Goal: Task Accomplishment & Management: Complete application form

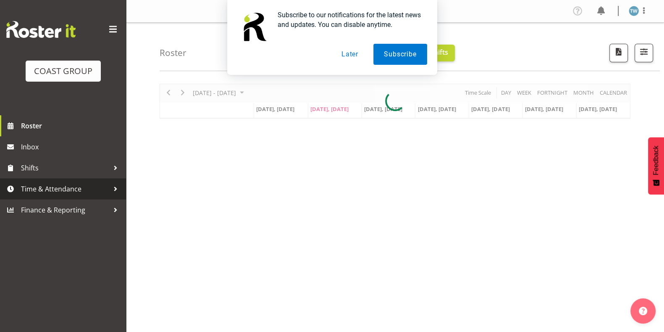
drag, startPoint x: 66, startPoint y: 184, endPoint x: 71, endPoint y: 184, distance: 5.9
click at [66, 184] on span "Time & Attendance" at bounding box center [65, 188] width 88 height 13
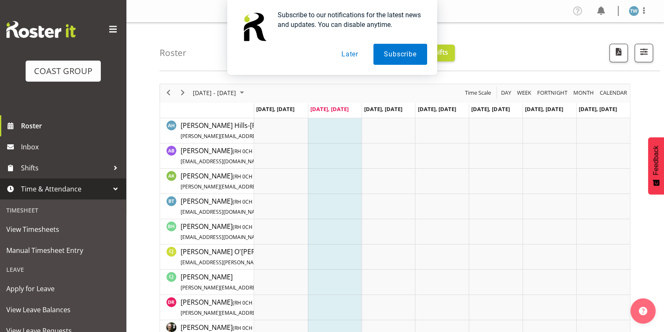
click at [353, 53] on button "Later" at bounding box center [350, 54] width 38 height 21
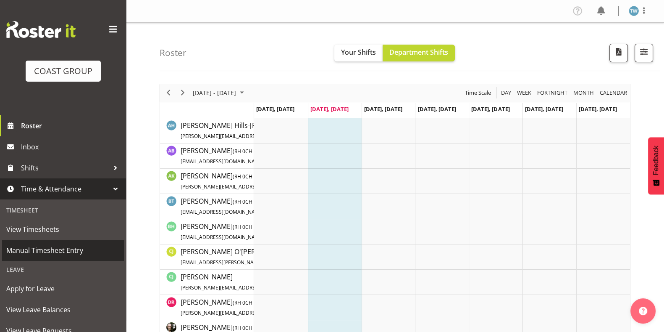
click at [43, 247] on span "Manual Timesheet Entry" at bounding box center [62, 250] width 113 height 13
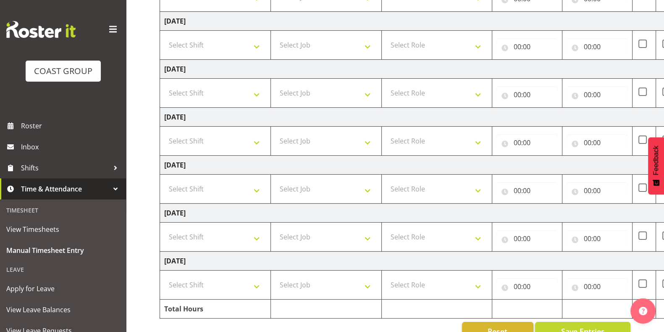
scroll to position [190, 0]
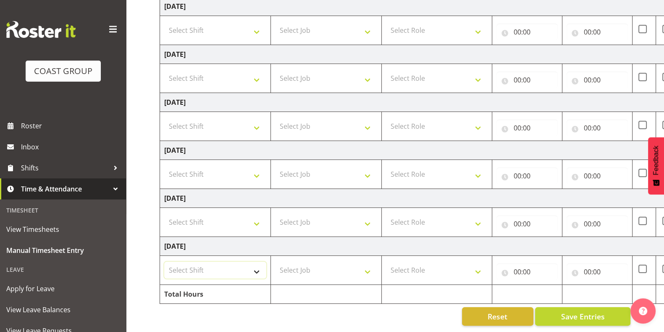
click at [238, 262] on select "Select Shift CHC SIGN ADMIN (LEAVE ALONE, DONT MAKE INACTIVE) DW CHC ARK WORK D…" at bounding box center [215, 269] width 102 height 17
select select "62215"
click at [164, 261] on select "Select Shift CHC SIGN ADMIN (LEAVE ALONE, DONT MAKE INACTIVE) DW CHC ARK WORK D…" at bounding box center [215, 269] width 102 height 17
click at [437, 261] on select "Select Role ACCOUNT MANAGER [PERSON_NAME]" at bounding box center [437, 269] width 102 height 17
select select "216"
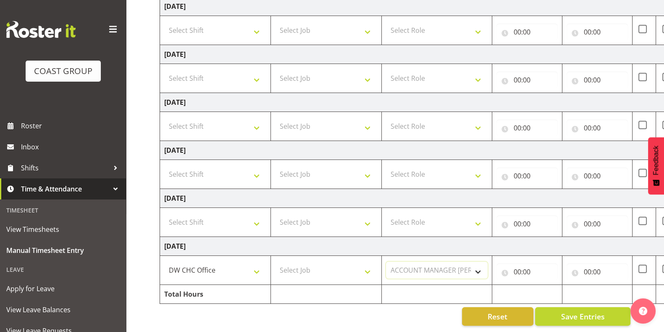
click at [386, 261] on select "Select Role ACCOUNT MANAGER [PERSON_NAME]" at bounding box center [437, 269] width 102 height 17
click at [521, 263] on input "00:00" at bounding box center [527, 271] width 61 height 17
click at [555, 285] on select "00 01 02 03 04 05 06 07 08 09 10 11 12 13 14 15 16 17 18 19 20 21 22 23" at bounding box center [554, 293] width 19 height 17
select select "7"
click at [545, 285] on select "00 01 02 03 04 05 06 07 08 09 10 11 12 13 14 15 16 17 18 19 20 21 22 23" at bounding box center [554, 293] width 19 height 17
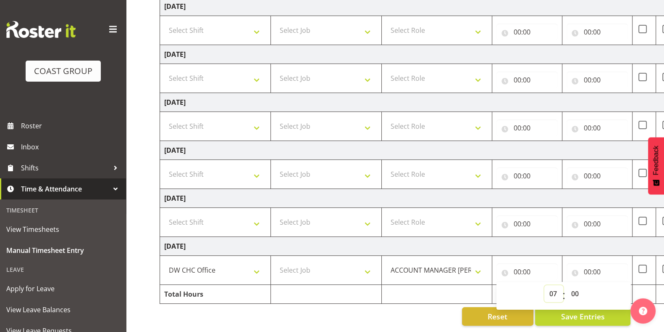
type input "07:00"
click at [574, 285] on select "00 01 02 03 04 05 06 07 08 09 10 11 12 13 14 15 16 17 18 19 20 21 22 23 24 25 2…" at bounding box center [575, 293] width 19 height 17
select select "30"
click at [566, 285] on select "00 01 02 03 04 05 06 07 08 09 10 11 12 13 14 15 16 17 18 19 20 21 22 23 24 25 2…" at bounding box center [575, 293] width 19 height 17
type input "07:30"
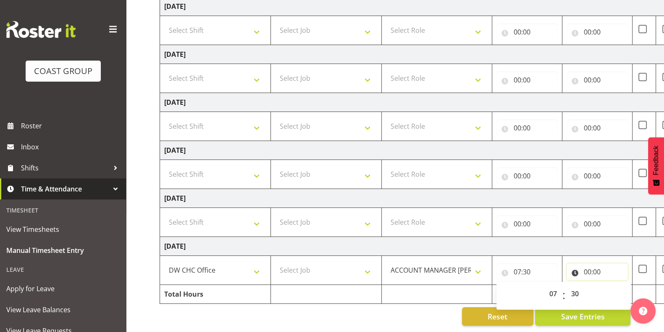
click at [597, 263] on input "00:00" at bounding box center [597, 271] width 61 height 17
click at [622, 285] on select "00 01 02 03 04 05 06 07 08 09 10 11 12 13 14 15 16 17 18 19 20 21 22 23" at bounding box center [624, 293] width 19 height 17
select select "17"
click at [615, 285] on select "00 01 02 03 04 05 06 07 08 09 10 11 12 13 14 15 16 17 18 19 20 21 22 23" at bounding box center [624, 293] width 19 height 17
type input "17:00"
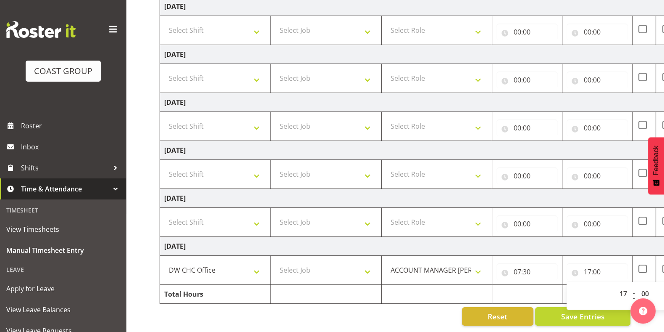
click at [608, 241] on td "[DATE]" at bounding box center [454, 246] width 588 height 19
click at [595, 311] on span "Save Entries" at bounding box center [583, 316] width 44 height 11
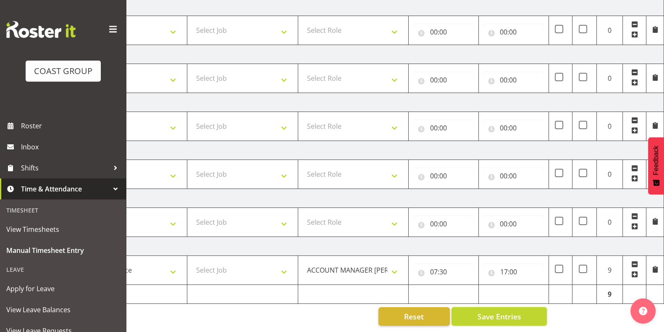
scroll to position [0, 0]
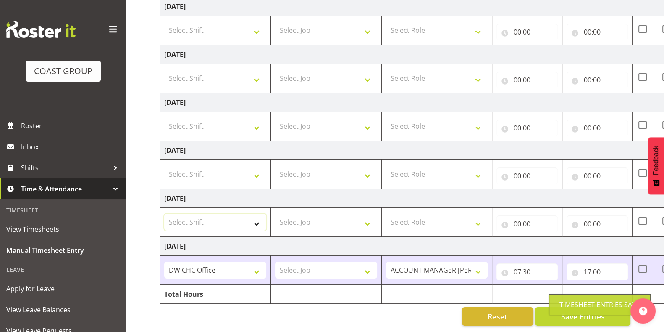
click at [226, 213] on select "Select Shift CHC SIGN ADMIN (LEAVE ALONE, DONT MAKE INACTIVE) DW CHC ARK WORK D…" at bounding box center [215, 221] width 102 height 17
select select "62215"
click at [164, 213] on select "Select Shift CHC SIGN ADMIN (LEAVE ALONE, DONT MAKE INACTIVE) DW CHC ARK WORK D…" at bounding box center [215, 221] width 102 height 17
click at [449, 213] on select "Select Role ACCOUNT MANAGER [PERSON_NAME]" at bounding box center [437, 221] width 102 height 17
select select "216"
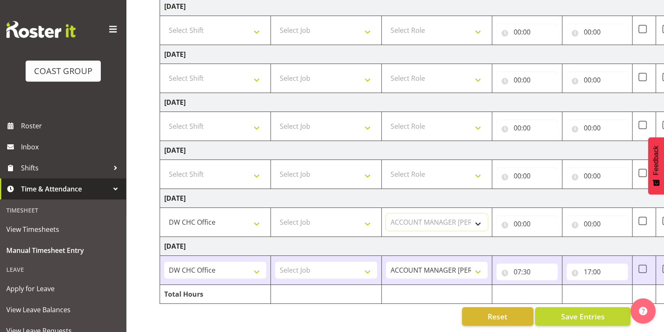
click at [386, 213] on select "Select Role ACCOUNT MANAGER [PERSON_NAME]" at bounding box center [437, 221] width 102 height 17
click at [518, 215] on input "00:00" at bounding box center [527, 223] width 61 height 17
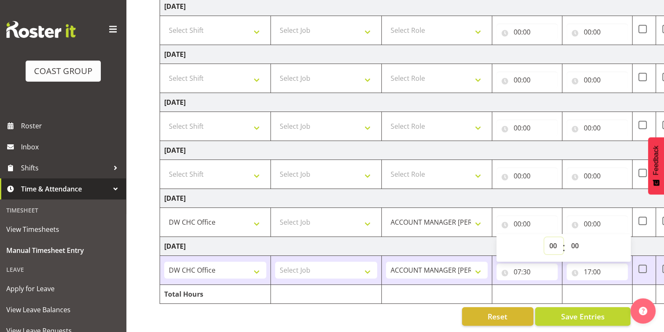
click at [549, 237] on select "00 01 02 03 04 05 06 07 08 09 10 11 12 13 14 15 16 17 18 19 20 21 22 23" at bounding box center [554, 245] width 19 height 17
select select "8"
click at [545, 237] on select "00 01 02 03 04 05 06 07 08 09 10 11 12 13 14 15 16 17 18 19 20 21 22 23" at bounding box center [554, 245] width 19 height 17
type input "08:00"
click at [553, 237] on select "00 01 02 03 04 05 06 07 08 09 10 11 12 13 14 15 16 17 18 19 20 21 22 23" at bounding box center [554, 245] width 19 height 17
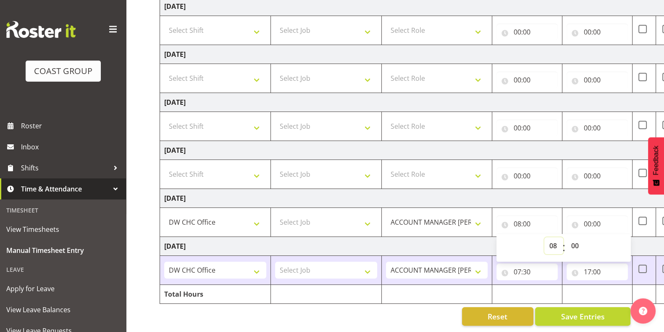
select select "7"
click at [545, 237] on select "00 01 02 03 04 05 06 07 08 09 10 11 12 13 14 15 16 17 18 19 20 21 22 23" at bounding box center [554, 245] width 19 height 17
type input "07:00"
click at [577, 237] on select "00 01 02 03 04 05 06 07 08 09 10 11 12 13 14 15 16 17 18 19 20 21 22 23 24 25 2…" at bounding box center [575, 245] width 19 height 17
select select "45"
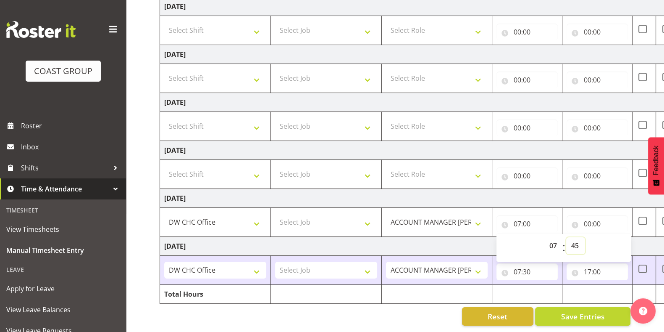
click at [566, 237] on select "00 01 02 03 04 05 06 07 08 09 10 11 12 13 14 15 16 17 18 19 20 21 22 23 24 25 2…" at bounding box center [575, 245] width 19 height 17
type input "07:45"
click at [593, 216] on input "00:00" at bounding box center [597, 223] width 61 height 17
click at [622, 237] on select "00 01 02 03 04 05 06 07 08 09 10 11 12 13 14 15 16 17 18 19 20 21 22 23" at bounding box center [624, 245] width 19 height 17
select select "16"
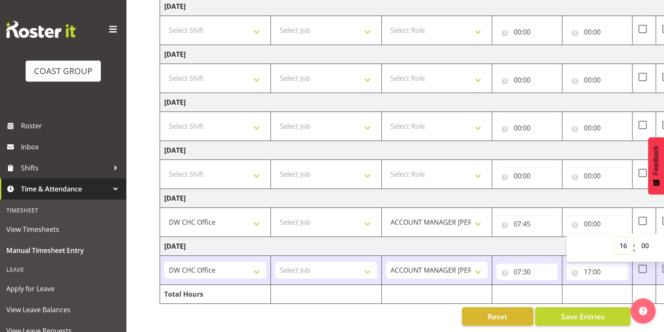
click at [615, 237] on select "00 01 02 03 04 05 06 07 08 09 10 11 12 13 14 15 16 17 18 19 20 21 22 23" at bounding box center [624, 245] width 19 height 17
type input "16:00"
click at [647, 237] on select "00 01 02 03 04 05 06 07 08 09 10 11 12 13 14 15 16 17 18 19 20 21 22 23 24 25 2…" at bounding box center [646, 245] width 19 height 17
select select "30"
click at [637, 237] on select "00 01 02 03 04 05 06 07 08 09 10 11 12 13 14 15 16 17 18 19 20 21 22 23 24 25 2…" at bounding box center [646, 245] width 19 height 17
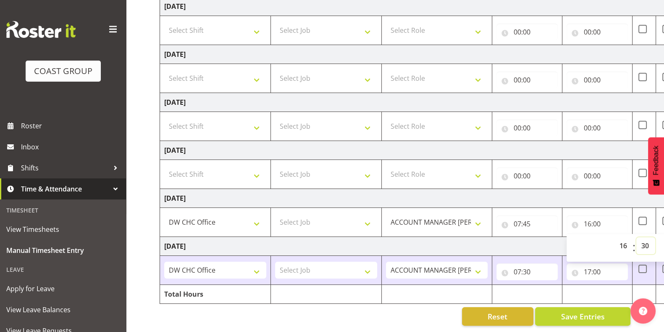
type input "16:30"
click at [601, 311] on span "Save Entries" at bounding box center [583, 316] width 44 height 11
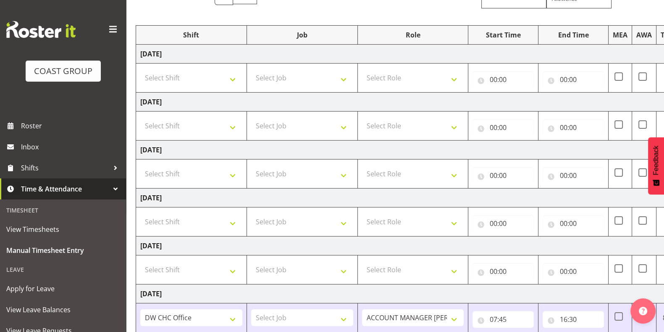
scroll to position [85, 0]
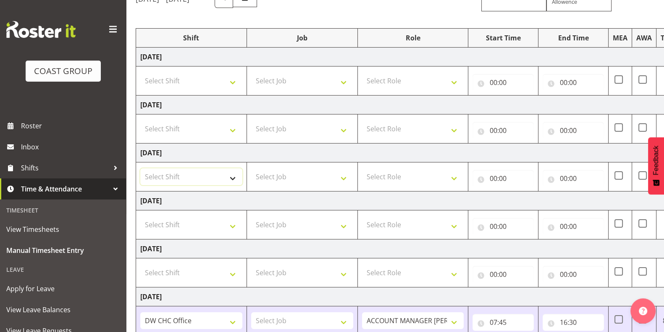
click at [215, 175] on select "Select Shift CHC SIGN ADMIN (LEAVE ALONE, DONT MAKE INACTIVE) DW CHC ARK WORK D…" at bounding box center [191, 176] width 102 height 17
select select "62215"
click at [140, 168] on select "Select Shift CHC SIGN ADMIN (LEAVE ALONE, DONT MAKE INACTIVE) DW CHC ARK WORK D…" at bounding box center [191, 176] width 102 height 17
click at [424, 172] on select "Select Role ACCOUNT MANAGER [PERSON_NAME]" at bounding box center [413, 176] width 102 height 17
select select "216"
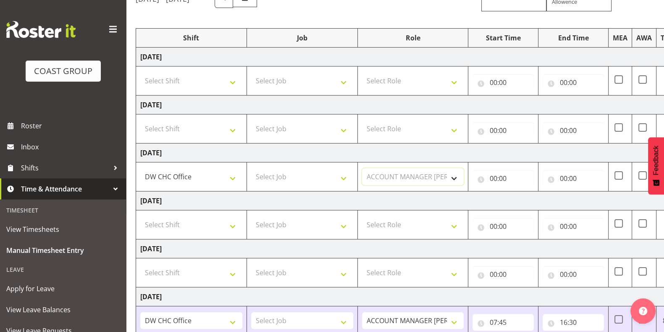
click at [362, 168] on select "Select Role ACCOUNT MANAGER [PERSON_NAME]" at bounding box center [413, 176] width 102 height 17
click at [515, 177] on input "00:00" at bounding box center [503, 178] width 61 height 17
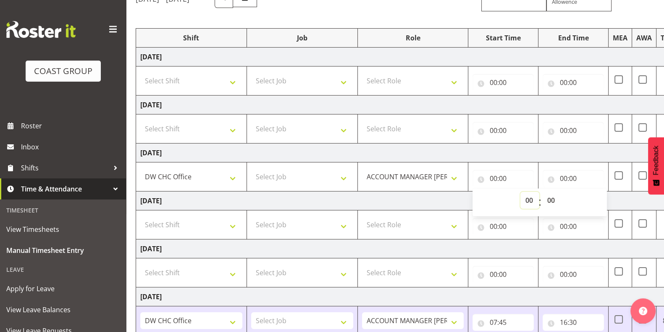
click at [530, 197] on select "00 01 02 03 04 05 06 07 08 09 10 11 12 13 14 15 16 17 18 19 20 21 22 23" at bounding box center [530, 200] width 19 height 17
select select "7"
click at [521, 192] on select "00 01 02 03 04 05 06 07 08 09 10 11 12 13 14 15 16 17 18 19 20 21 22 23" at bounding box center [530, 200] width 19 height 17
type input "07:00"
click at [552, 198] on select "00 01 02 03 04 05 06 07 08 09 10 11 12 13 14 15 16 17 18 19 20 21 22 23 24 25 2…" at bounding box center [551, 200] width 19 height 17
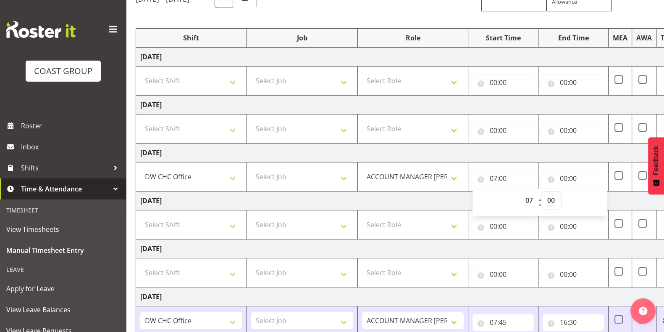
select select "30"
click at [542, 192] on select "00 01 02 03 04 05 06 07 08 09 10 11 12 13 14 15 16 17 18 19 20 21 22 23 24 25 2…" at bounding box center [551, 200] width 19 height 17
type input "07:30"
click at [571, 176] on input "00:00" at bounding box center [573, 178] width 61 height 17
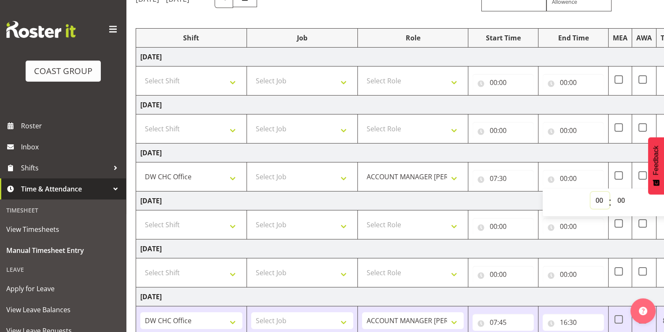
click at [603, 198] on select "00 01 02 03 04 05 06 07 08 09 10 11 12 13 14 15 16 17 18 19 20 21 22 23" at bounding box center [600, 200] width 19 height 17
select select "16"
click at [591, 192] on select "00 01 02 03 04 05 06 07 08 09 10 11 12 13 14 15 16 17 18 19 20 21 22 23" at bounding box center [600, 200] width 19 height 17
type input "16:00"
click at [601, 150] on td "[DATE]" at bounding box center [430, 152] width 588 height 19
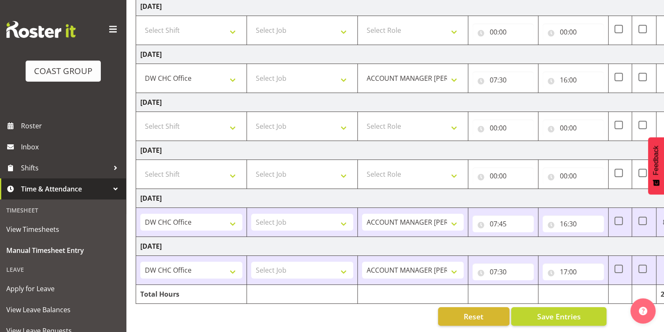
scroll to position [0, 84]
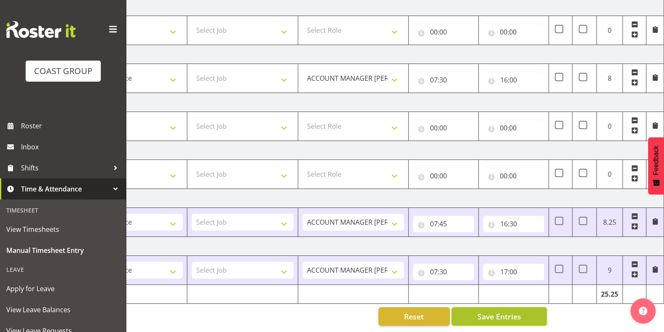
drag, startPoint x: 513, startPoint y: 309, endPoint x: 481, endPoint y: 282, distance: 41.4
click at [513, 311] on span "Save Entries" at bounding box center [499, 316] width 44 height 11
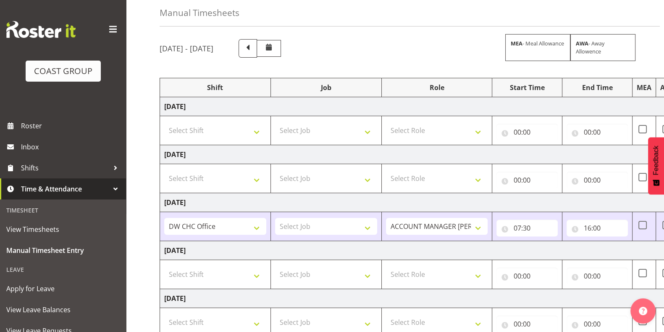
scroll to position [33, 0]
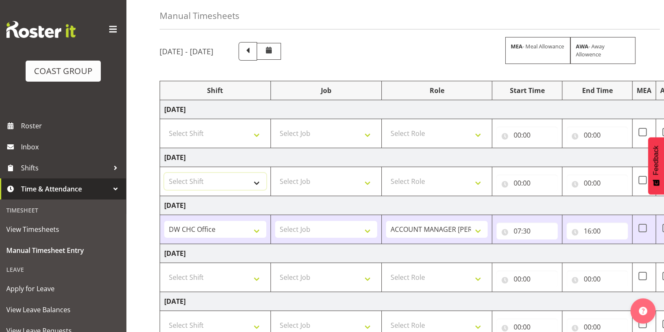
click at [248, 179] on select "Select Shift CHC SIGN ADMIN (LEAVE ALONE, DONT MAKE INACTIVE) DW CHC ARK WORK D…" at bounding box center [215, 181] width 102 height 17
select select "62215"
click at [164, 173] on select "Select Shift CHC SIGN ADMIN (LEAVE ALONE, DONT MAKE INACTIVE) DW CHC ARK WORK D…" at bounding box center [215, 181] width 102 height 17
drag, startPoint x: 429, startPoint y: 182, endPoint x: 431, endPoint y: 186, distance: 4.7
click at [429, 182] on select "Select Role ACCOUNT MANAGER [PERSON_NAME]" at bounding box center [437, 181] width 102 height 17
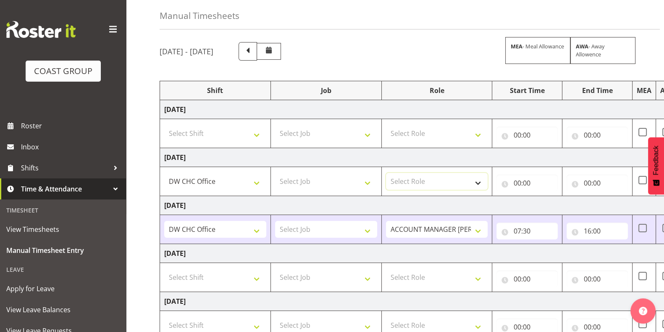
select select "216"
click at [386, 173] on select "Select Role ACCOUNT MANAGER [PERSON_NAME]" at bounding box center [437, 181] width 102 height 17
click at [521, 180] on input "00:00" at bounding box center [527, 182] width 61 height 17
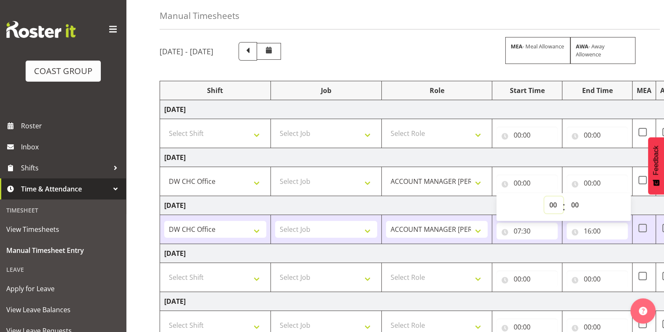
click at [552, 199] on select "00 01 02 03 04 05 06 07 08 09 10 11 12 13 14 15 16 17 18 19 20 21 22 23" at bounding box center [554, 204] width 19 height 17
select select "7"
click at [545, 196] on select "00 01 02 03 04 05 06 07 08 09 10 11 12 13 14 15 16 17 18 19 20 21 22 23" at bounding box center [554, 204] width 19 height 17
type input "07:00"
click at [576, 205] on select "00 01 02 03 04 05 06 07 08 09 10 11 12 13 14 15 16 17 18 19 20 21 22 23 24 25 2…" at bounding box center [575, 204] width 19 height 17
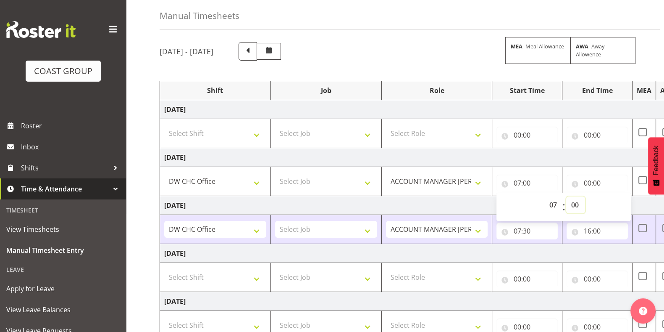
select select "30"
click at [566, 196] on select "00 01 02 03 04 05 06 07 08 09 10 11 12 13 14 15 16 17 18 19 20 21 22 23 24 25 2…" at bounding box center [575, 204] width 19 height 17
type input "07:30"
click at [594, 183] on input "00:00" at bounding box center [597, 182] width 61 height 17
click at [624, 200] on select "00 01 02 03 04 05 06 07 08 09 10 11 12 13 14 15 16 17 18 19 20 21 22 23" at bounding box center [624, 204] width 19 height 17
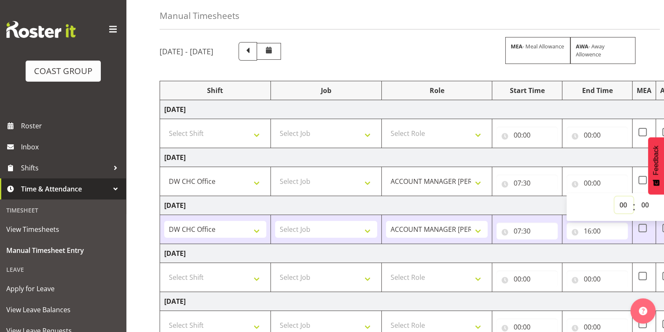
select select "16"
click at [615, 196] on select "00 01 02 03 04 05 06 07 08 09 10 11 12 13 14 15 16 17 18 19 20 21 22 23" at bounding box center [624, 204] width 19 height 17
type input "16:00"
click at [647, 203] on select "00 01 02 03 04 05 06 07 08 09 10 11 12 13 14 15 16 17 18 19 20 21 22 23 24 25 2…" at bounding box center [646, 204] width 19 height 17
select select "30"
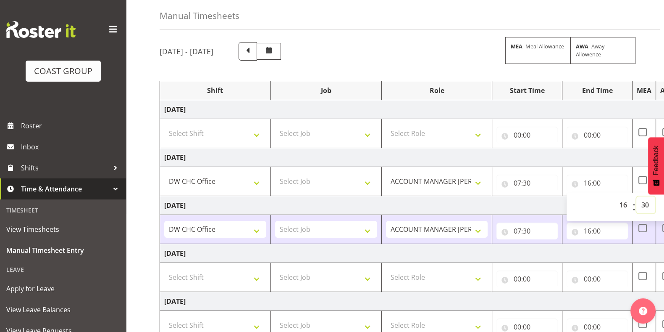
click at [637, 196] on select "00 01 02 03 04 05 06 07 08 09 10 11 12 13 14 15 16 17 18 19 20 21 22 23 24 25 2…" at bounding box center [646, 204] width 19 height 17
type input "16:30"
click at [437, 52] on div "[DATE] - [DATE] MEA - Meal Allowance AWA - Away Allowence" at bounding box center [395, 51] width 471 height 18
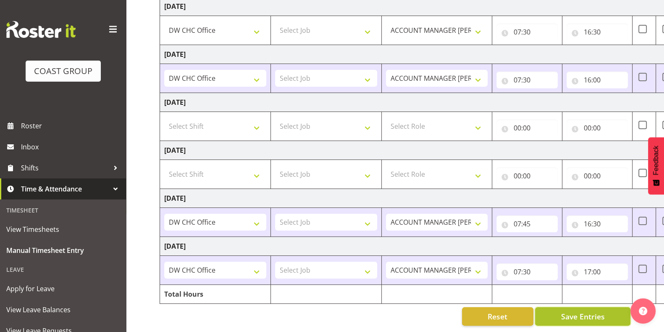
click at [601, 311] on span "Save Entries" at bounding box center [583, 316] width 44 height 11
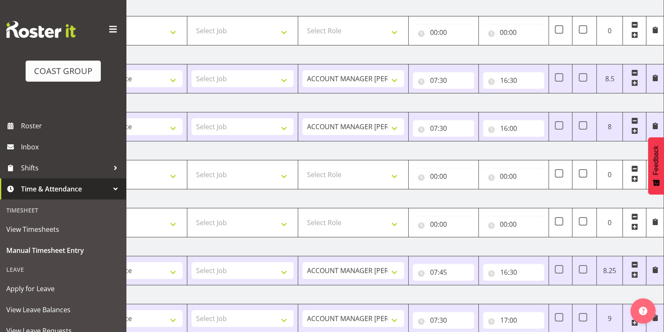
scroll to position [85, 0]
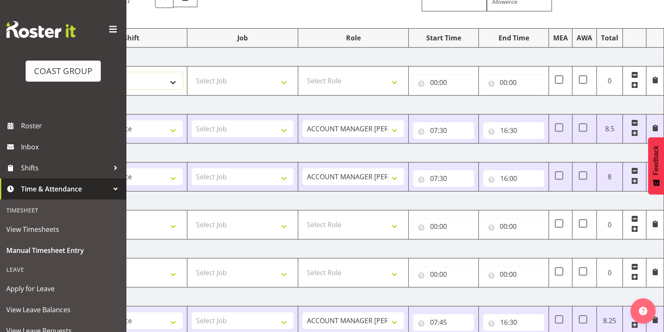
click at [157, 77] on select "Select Shift CHC SIGN ADMIN (LEAVE ALONE, DONT MAKE INACTIVE) DW CHC ARK WORK D…" at bounding box center [132, 80] width 102 height 17
select select "62215"
click at [81, 72] on select "Select Shift CHC SIGN ADMIN (LEAVE ALONE, DONT MAKE INACTIVE) DW CHC ARK WORK D…" at bounding box center [132, 80] width 102 height 17
click at [382, 82] on select "Select Role ACCOUNT MANAGER [PERSON_NAME]" at bounding box center [354, 80] width 102 height 17
select select "216"
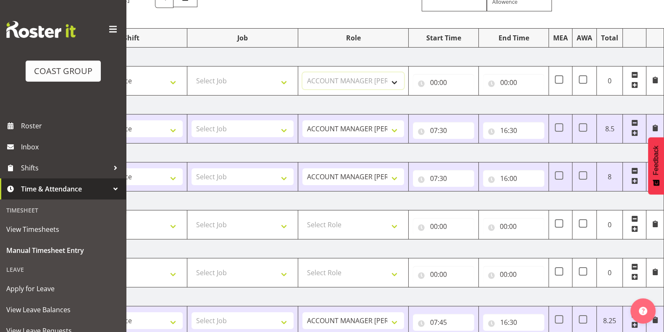
click at [303, 72] on select "Select Role ACCOUNT MANAGER [PERSON_NAME]" at bounding box center [354, 80] width 102 height 17
click at [451, 80] on input "00:00" at bounding box center [443, 82] width 61 height 17
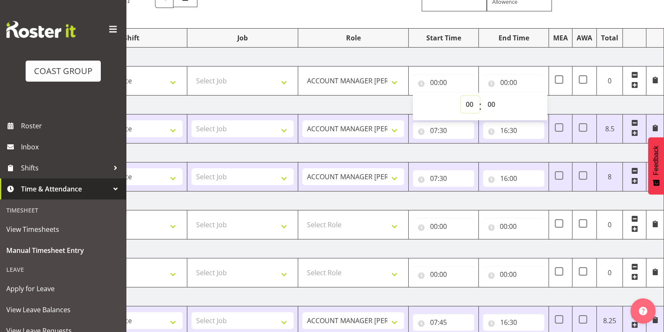
click at [471, 102] on select "00 01 02 03 04 05 06 07 08 09 10 11 12 13 14 15 16 17 18 19 20 21 22 23" at bounding box center [470, 104] width 19 height 17
select select "8"
click at [461, 96] on select "00 01 02 03 04 05 06 07 08 09 10 11 12 13 14 15 16 17 18 19 20 21 22 23" at bounding box center [470, 104] width 19 height 17
type input "08:00"
click at [508, 79] on input "00:00" at bounding box center [513, 82] width 61 height 17
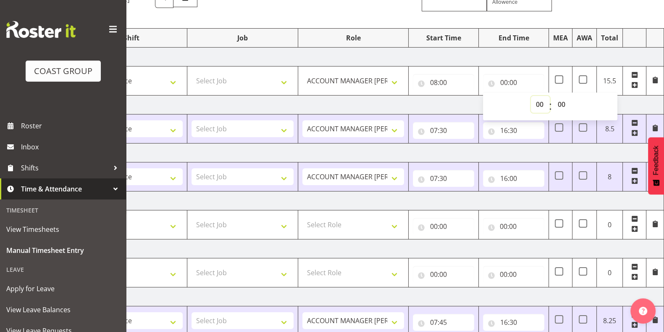
click at [541, 101] on select "00 01 02 03 04 05 06 07 08 09 10 11 12 13 14 15 16 17 18 19 20 21 22 23" at bounding box center [540, 104] width 19 height 17
select select "15"
click at [531, 96] on select "00 01 02 03 04 05 06 07 08 09 10 11 12 13 14 15 16 17 18 19 20 21 22 23" at bounding box center [540, 104] width 19 height 17
type input "15:00"
click at [555, 55] on td "[DATE]" at bounding box center [370, 56] width 588 height 19
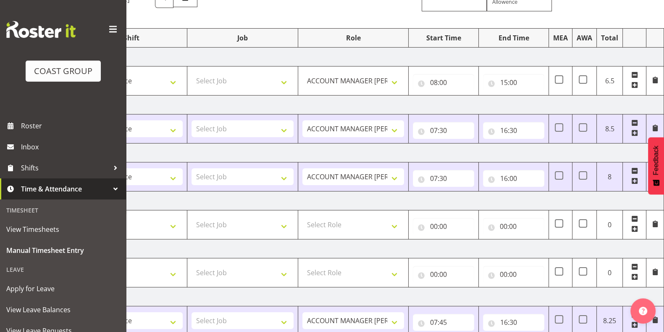
scroll to position [190, 0]
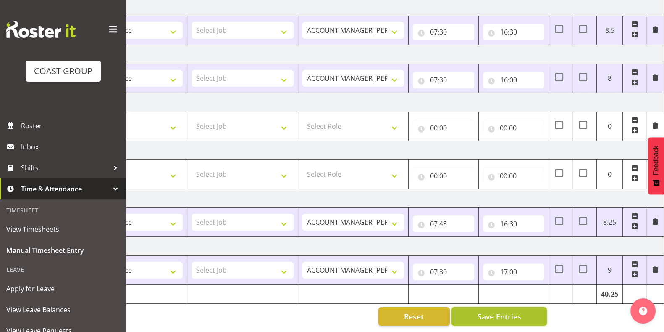
click at [510, 311] on span "Save Entries" at bounding box center [499, 316] width 44 height 11
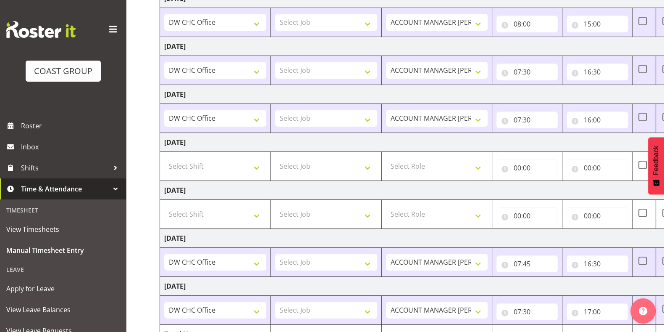
scroll to position [85, 0]
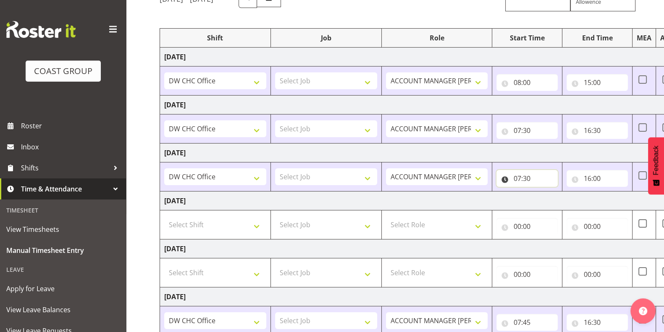
click at [535, 177] on input "07:30" at bounding box center [527, 178] width 61 height 17
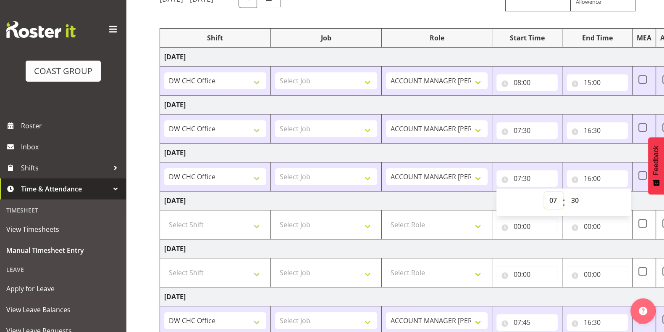
click at [552, 196] on select "00 01 02 03 04 05 06 07 08 09 10 11 12 13 14 15 16 17 18 19 20 21 22 23" at bounding box center [554, 200] width 19 height 17
select select "8"
click at [545, 192] on select "00 01 02 03 04 05 06 07 08 09 10 11 12 13 14 15 16 17 18 19 20 21 22 23" at bounding box center [554, 200] width 19 height 17
type input "08:30"
click at [571, 196] on select "00 01 02 03 04 05 06 07 08 09 10 11 12 13 14 15 16 17 18 19 20 21 22 23 24 25 2…" at bounding box center [575, 200] width 19 height 17
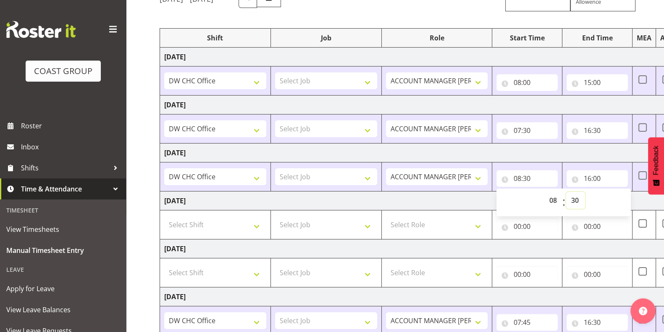
select select "0"
click at [566, 192] on select "00 01 02 03 04 05 06 07 08 09 10 11 12 13 14 15 16 17 18 19 20 21 22 23 24 25 2…" at bounding box center [575, 200] width 19 height 17
type input "08:00"
click at [569, 157] on td "[DATE]" at bounding box center [454, 152] width 588 height 19
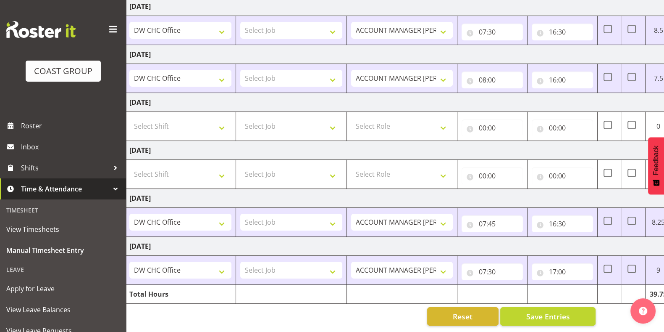
scroll to position [0, 77]
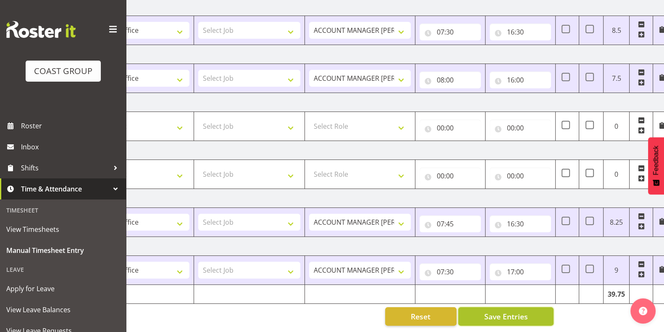
click at [521, 311] on span "Save Entries" at bounding box center [506, 316] width 44 height 11
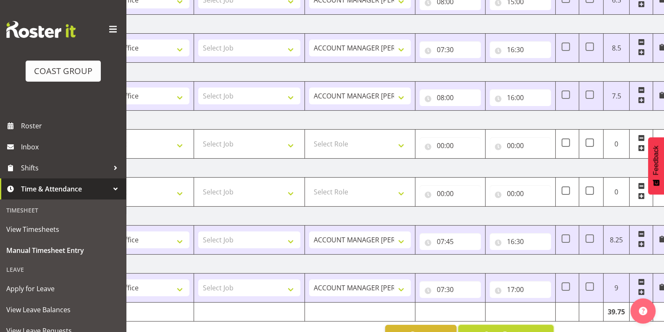
scroll to position [190, 0]
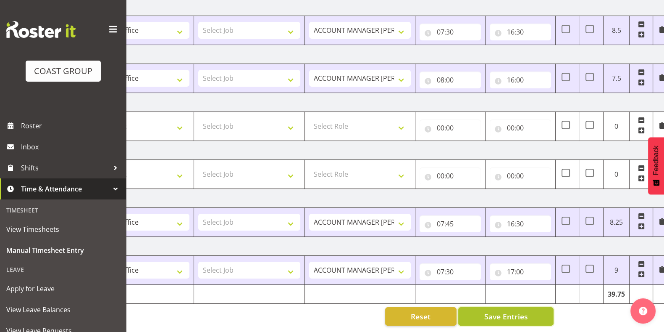
click at [533, 307] on button "Save Entries" at bounding box center [505, 316] width 95 height 18
click at [599, 305] on div "Manual Timesheets [DATE] - [DATE] MEA - Meal Allowance AWA - Away Allowence Shi…" at bounding box center [395, 85] width 538 height 492
click at [533, 307] on button "Save Entries" at bounding box center [505, 316] width 95 height 18
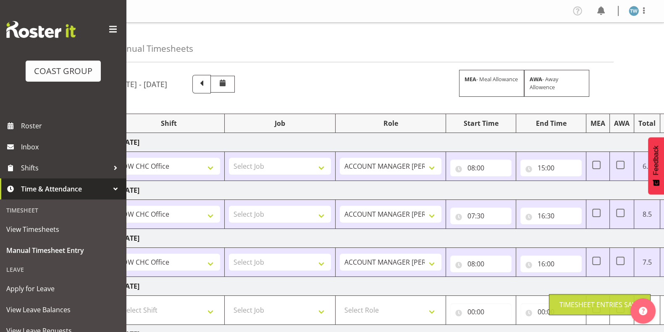
scroll to position [0, 24]
